Goal: Transaction & Acquisition: Purchase product/service

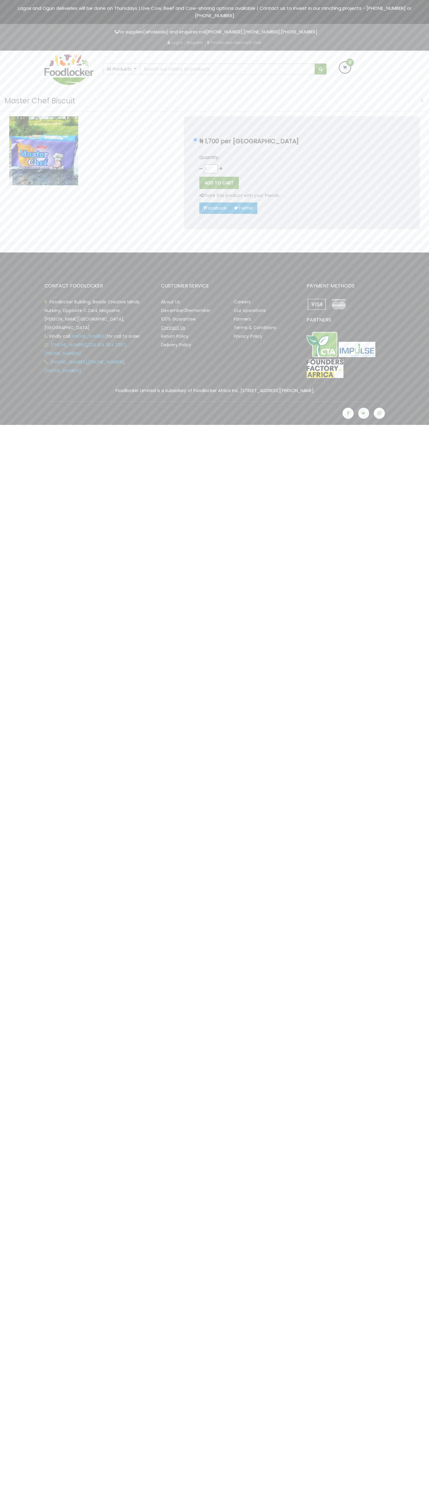
click at [173, 328] on link "Contact Us" at bounding box center [173, 328] width 24 height 6
click at [219, 183] on button "ADD TO CART" at bounding box center [219, 183] width 40 height 12
click at [345, 68] on icon at bounding box center [345, 67] width 11 height 11
click at [315, 110] on link "CART" at bounding box center [314, 111] width 25 height 12
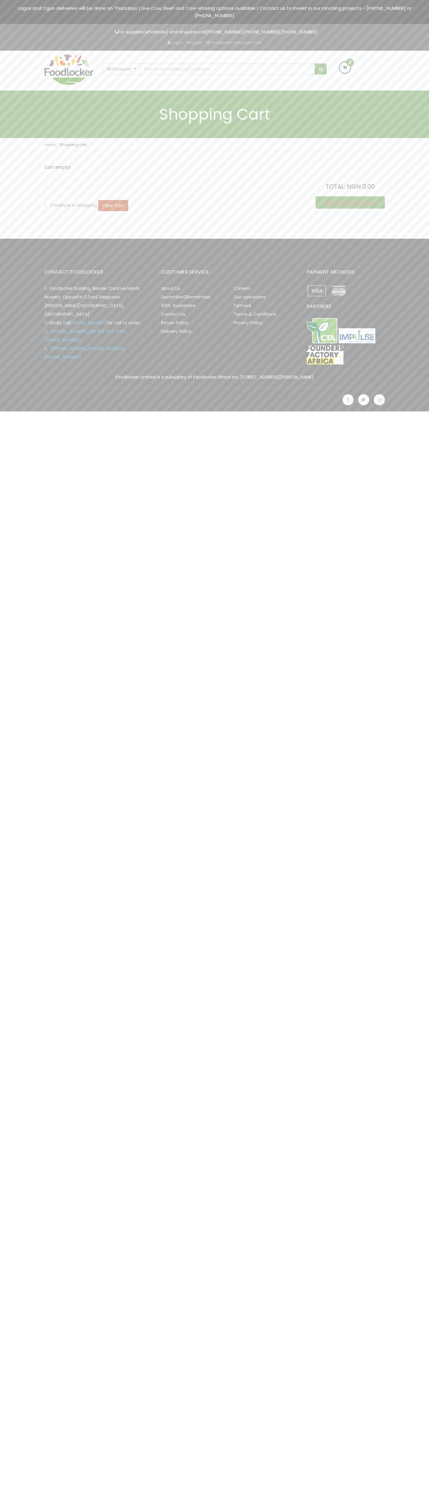
click at [350, 203] on link "PROCEED TO CHECKOUT" at bounding box center [350, 202] width 69 height 12
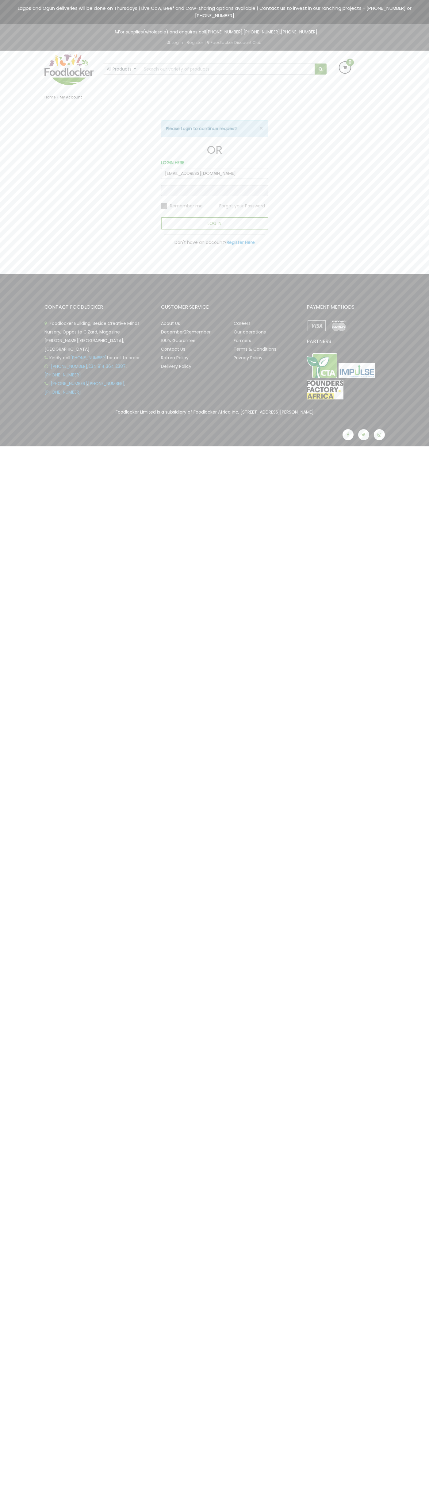
type input "[EMAIL_ADDRESS][DOMAIN_NAME]"
click at [339, 326] on img at bounding box center [339, 326] width 21 height 14
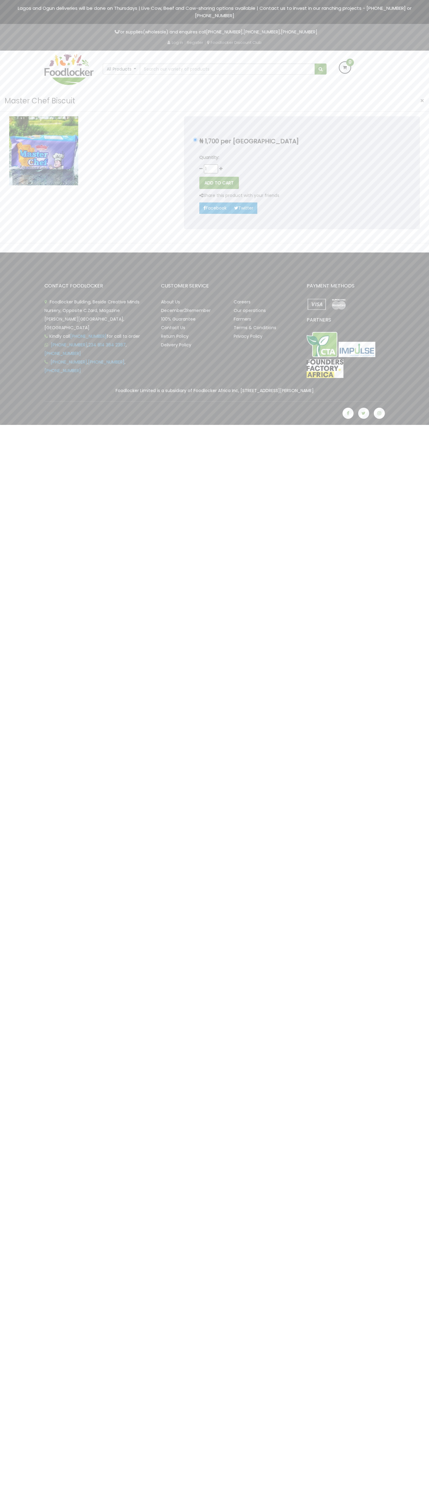
click at [423, 101] on span "×" at bounding box center [422, 100] width 4 height 9
